Goal: Information Seeking & Learning: Learn about a topic

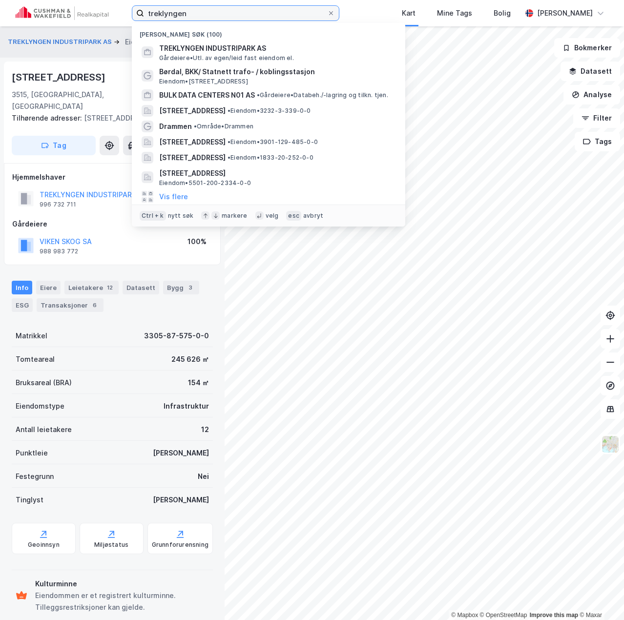
drag, startPoint x: 175, startPoint y: 13, endPoint x: 60, endPoint y: 2, distance: 115.7
click at [60, 2] on div "treklyngen Nylige søk (100) TREKLYNGEN INDUSTRIPARK AS [GEOGRAPHIC_DATA] • Utl.…" at bounding box center [312, 13] width 624 height 26
paste input "60°54’26.3″N 11°30’52.0″E"
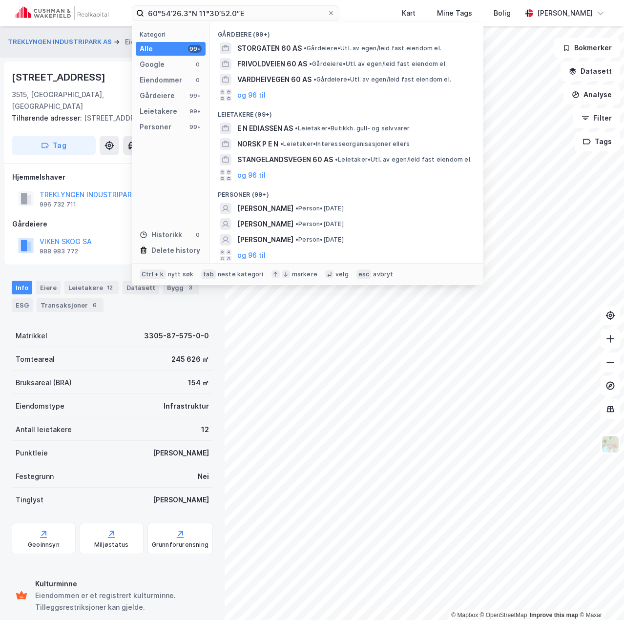
click at [393, 10] on div "60°54’26.3″N 11°30’52.0″E Kategori Alle 99+ Google 0 Eiendommer 0 Gårdeiere 99+…" at bounding box center [312, 13] width 624 height 26
drag, startPoint x: 260, startPoint y: 8, endPoint x: 40, endPoint y: 4, distance: 220.3
click at [40, 4] on div "60°54’26.3″N 11°30’52.0″E Kategori Alle 99+ Google 0 Eiendommer 0 Gårdeiere 99+…" at bounding box center [312, 13] width 624 height 26
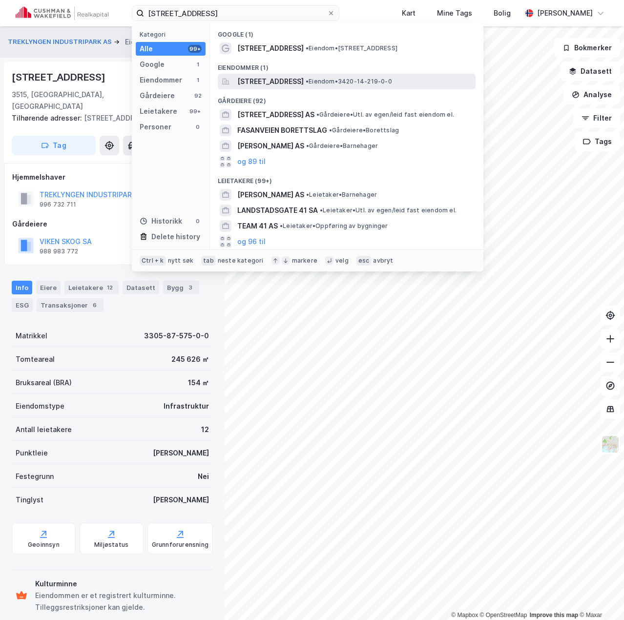
click at [294, 79] on span "[STREET_ADDRESS]" at bounding box center [270, 82] width 66 height 12
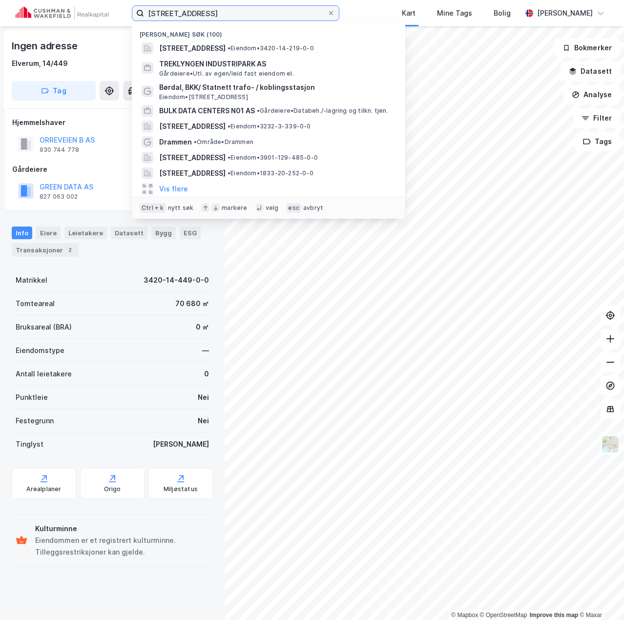
drag, startPoint x: 226, startPoint y: 19, endPoint x: 55, endPoint y: 6, distance: 171.4
click at [58, 7] on div "fasanvegen 41 Nylige søk (100) [STREET_ADDRESS] • Eiendom • 3420-14-219-0-0 TRE…" at bounding box center [312, 13] width 624 height 26
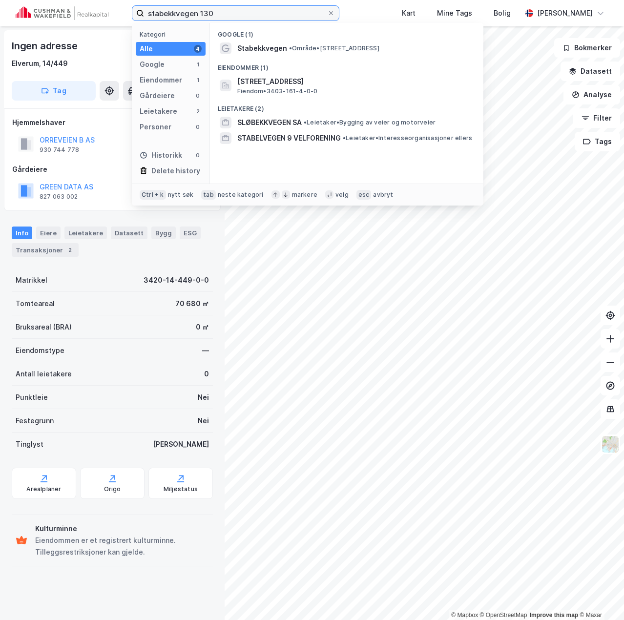
type input "stabekkvegen 130"
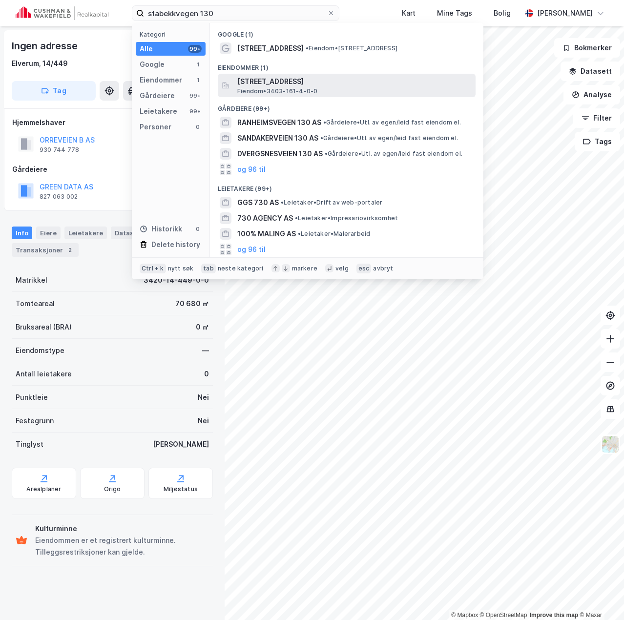
click at [299, 82] on span "[STREET_ADDRESS]" at bounding box center [354, 82] width 234 height 12
